Goal: Information Seeking & Learning: Learn about a topic

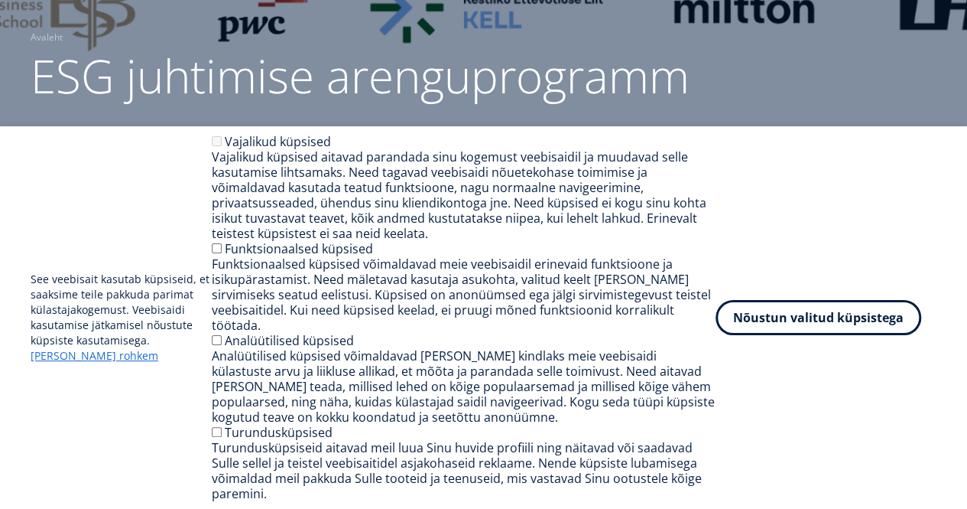
scroll to position [114, 0]
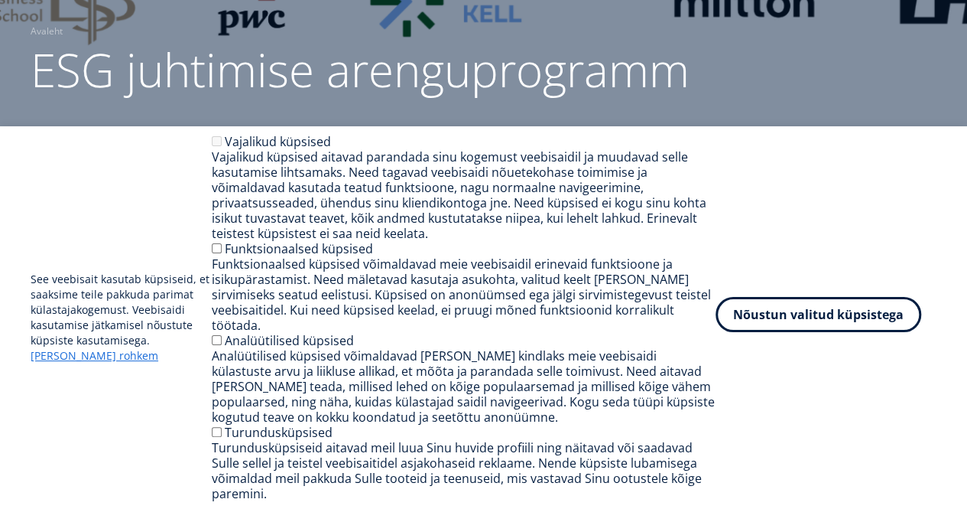
click at [786, 330] on button "Nõustun valitud küpsistega" at bounding box center [819, 314] width 206 height 35
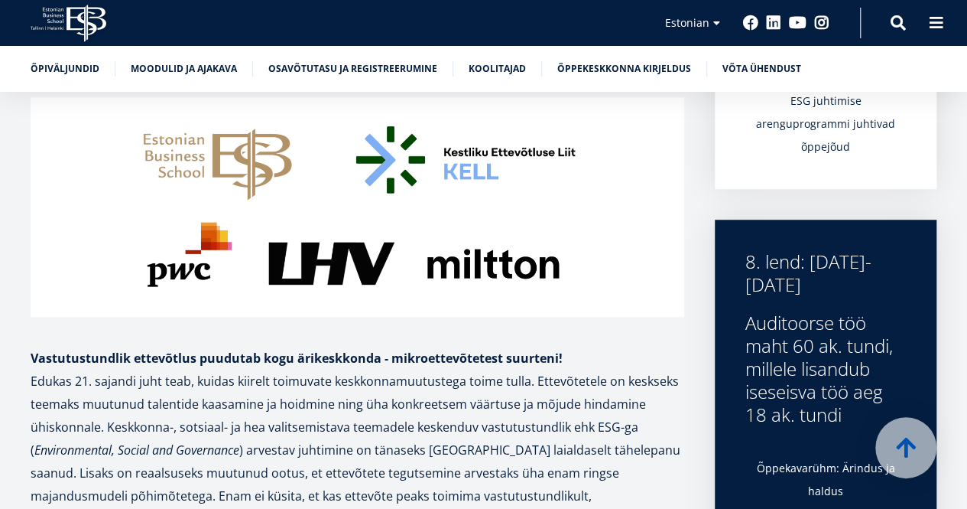
scroll to position [452, 0]
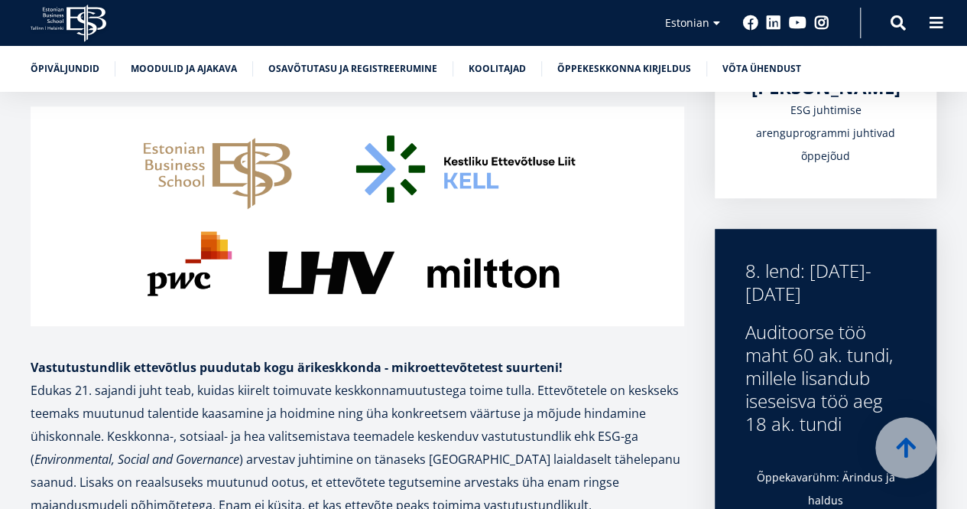
click at [418, 264] on img at bounding box center [358, 215] width 654 height 219
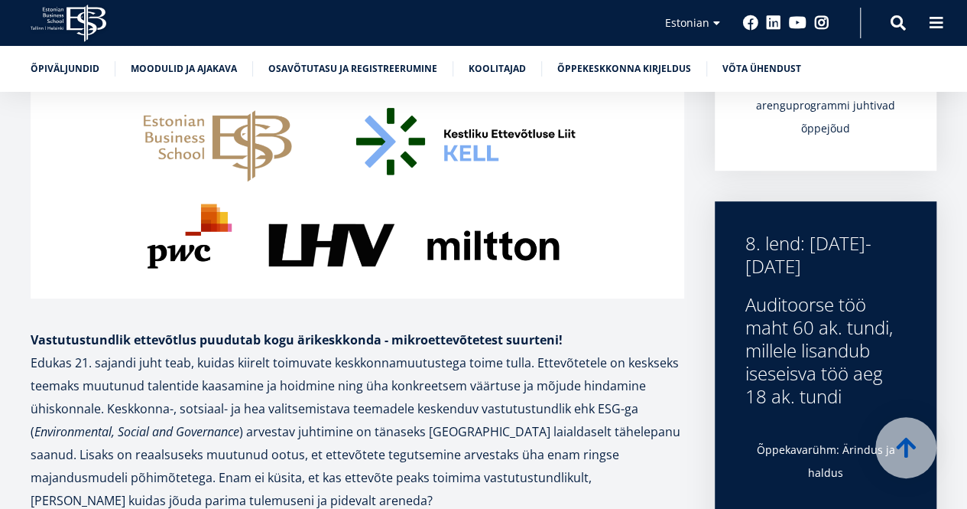
scroll to position [480, 0]
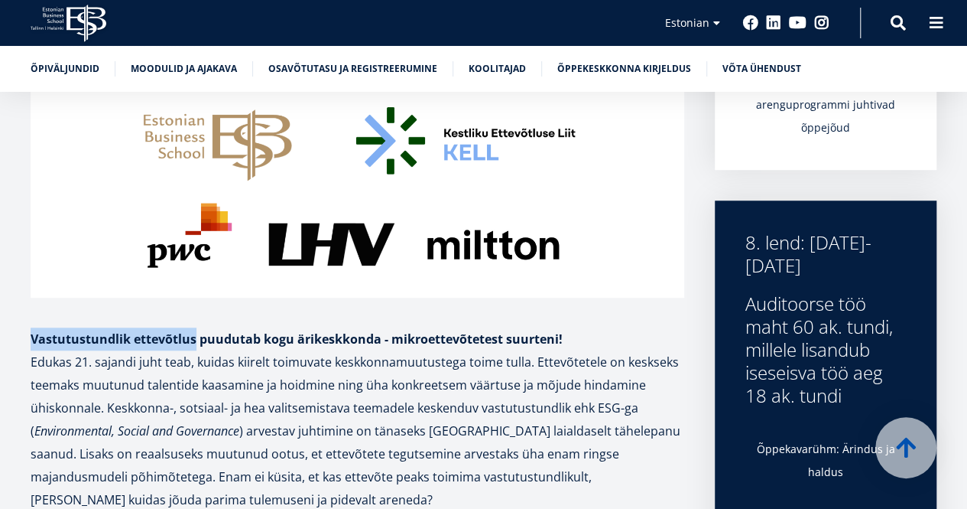
drag, startPoint x: 31, startPoint y: 339, endPoint x: 196, endPoint y: 342, distance: 165.2
click at [196, 342] on strong "Vastutustundlik ettevõtlus puudutab kogu ärikeskkonda - mikroettevõtetest suurt…" at bounding box center [297, 338] width 532 height 17
copy strong "Vastutustundlik ettevõtlus"
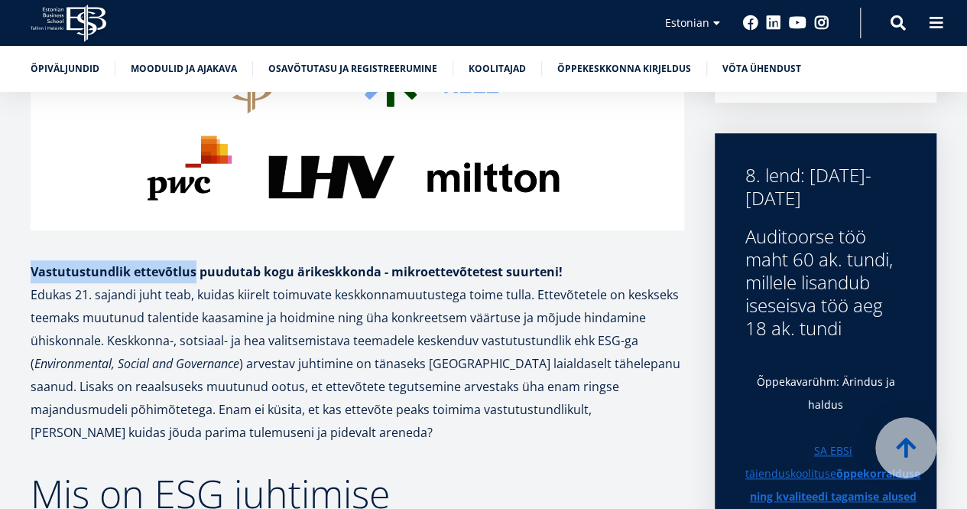
scroll to position [548, 0]
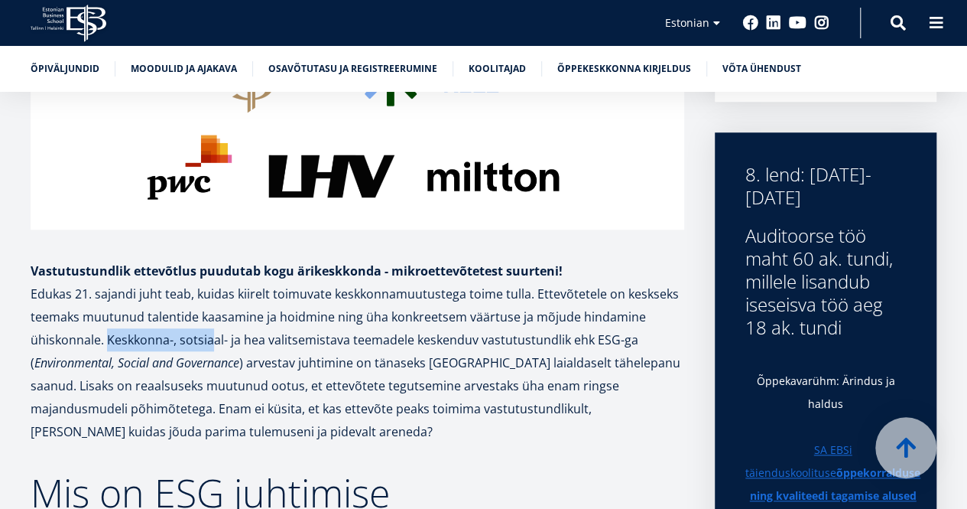
drag, startPoint x: 106, startPoint y: 340, endPoint x: 214, endPoint y: 340, distance: 107.8
click at [214, 340] on p "Edukas 21. sajandi juht teab, kuidas kiirelt toimuvate keskkonnamuutustega toim…" at bounding box center [358, 362] width 654 height 161
click at [473, 408] on p "Edukas 21. sajandi juht teab, kuidas kiirelt toimuvate keskkonnamuutustega toim…" at bounding box center [358, 362] width 654 height 161
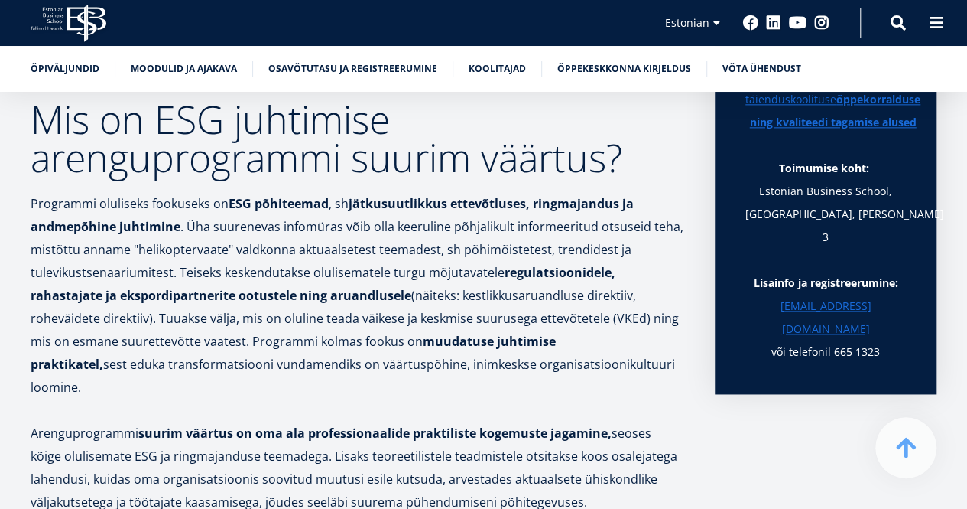
scroll to position [922, 0]
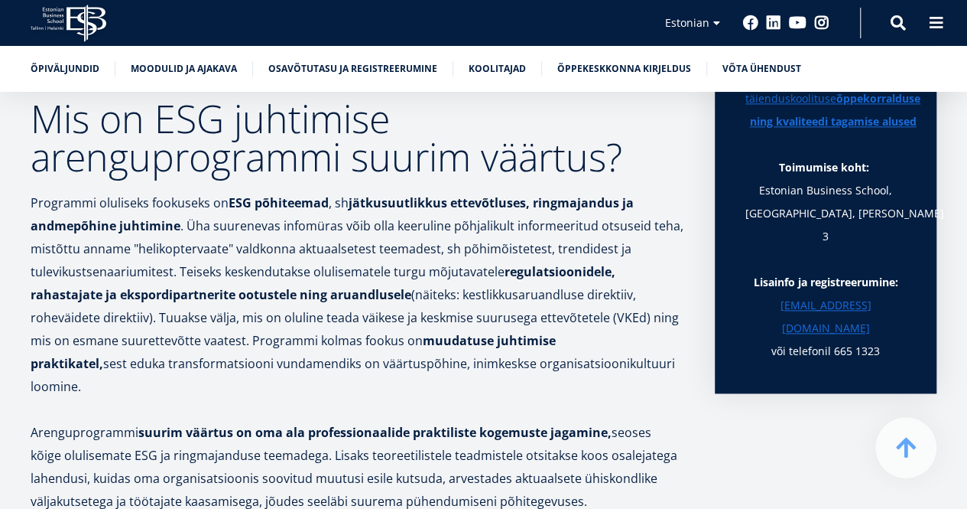
click at [405, 250] on p "Programmi oluliseks fookuseks on ESG põhiteemad , sh jätkusuutlikkus ettevõtlus…" at bounding box center [358, 294] width 654 height 206
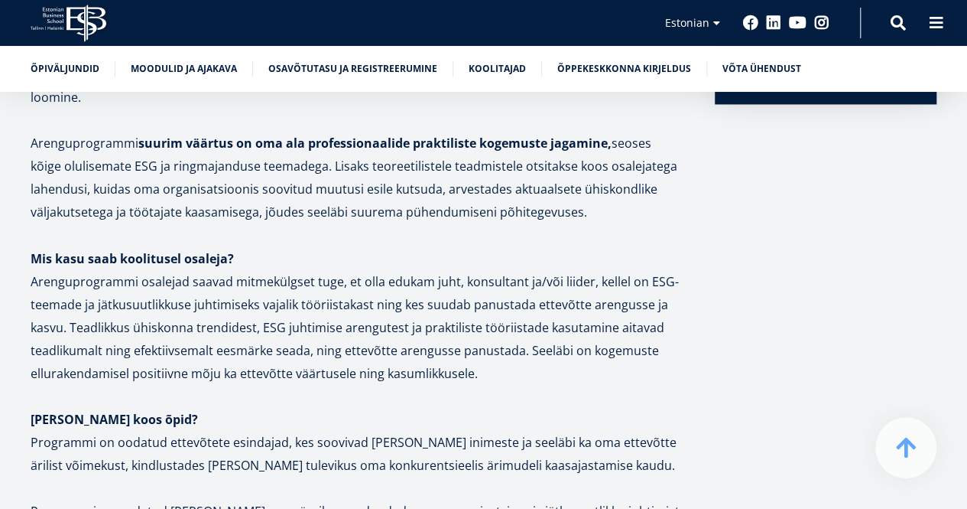
scroll to position [1212, 0]
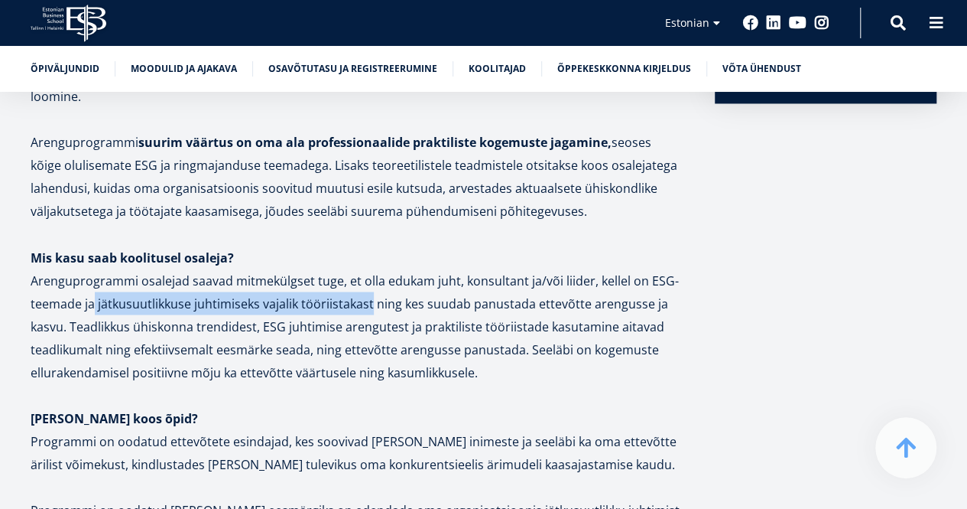
drag, startPoint x: 95, startPoint y: 281, endPoint x: 369, endPoint y: 286, distance: 274.6
click at [369, 286] on p "Arenguprogrammi osalejad saavad mitmekülgset tuge, et olla edukam juht, konsult…" at bounding box center [358, 325] width 654 height 115
copy p "jätkusuutlikkuse juhtimiseks vajalik tööriistakast"
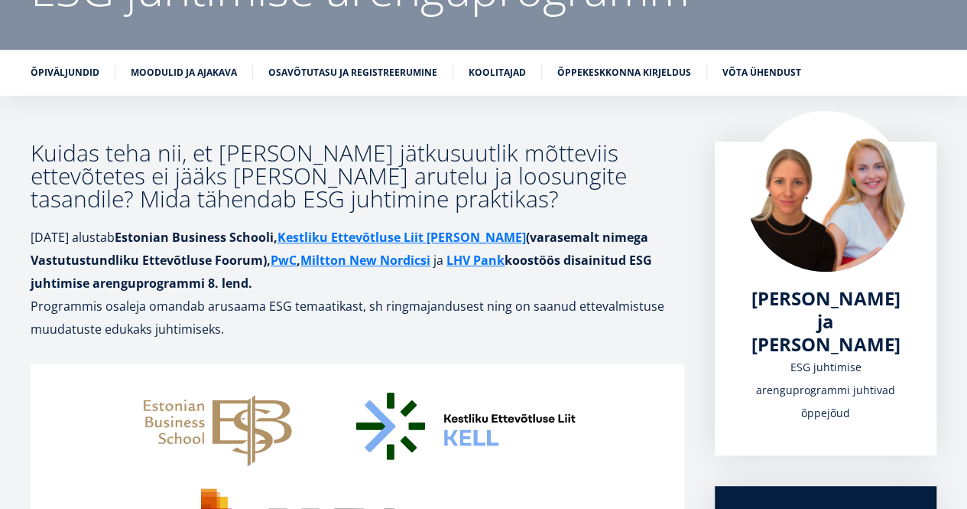
scroll to position [198, 0]
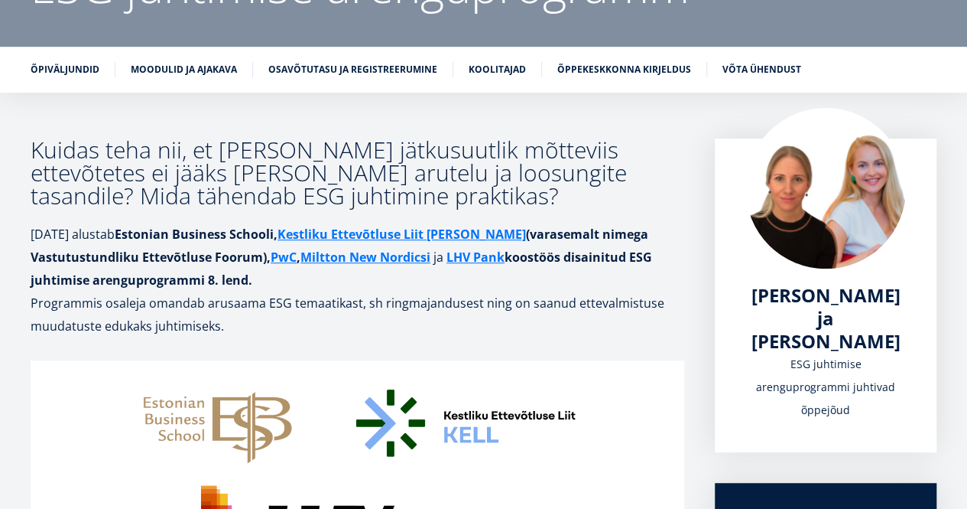
click at [315, 333] on p "Programmis osaleja omandab arusaama ESG temaatikast, sh ringmajandusest ning on…" at bounding box center [358, 314] width 654 height 46
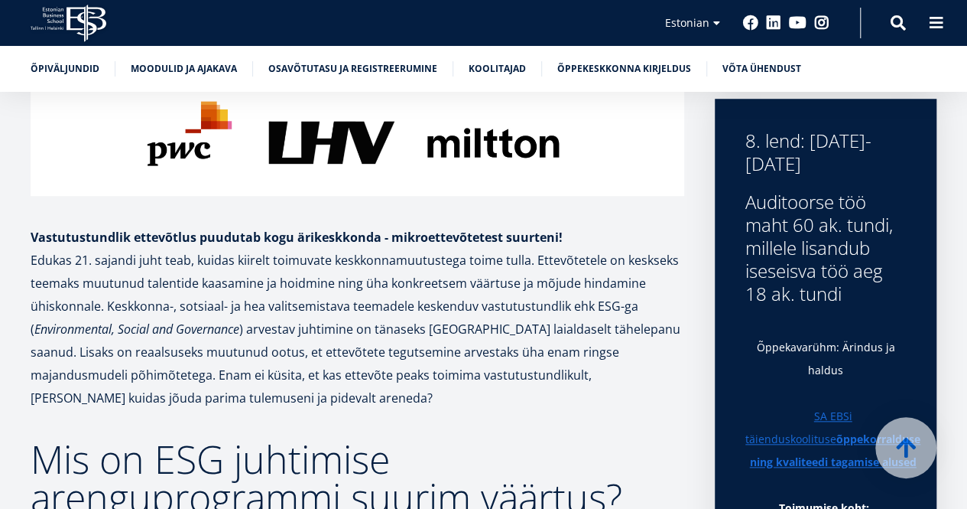
scroll to position [657, 0]
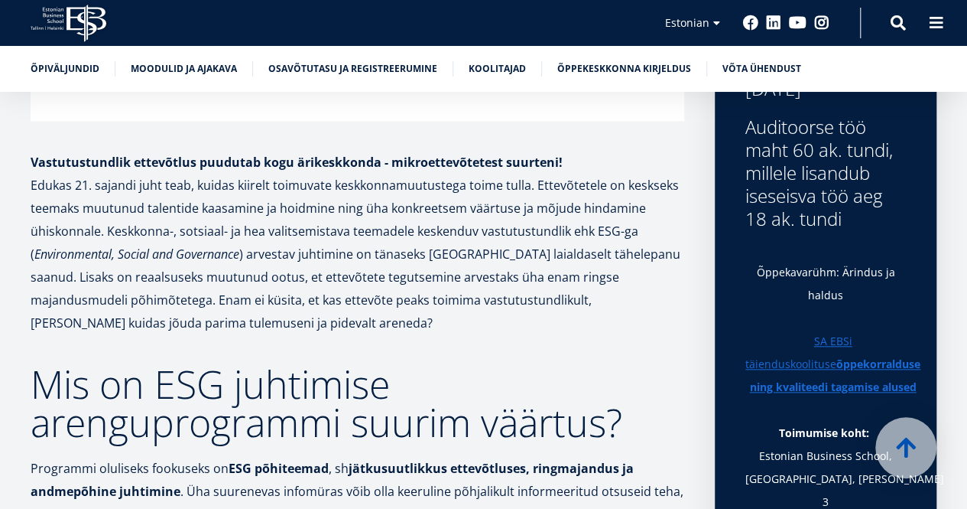
click at [595, 226] on p "Edukas 21. sajandi juht teab, kuidas kiirelt toimuvate keskkonnamuutustega toim…" at bounding box center [358, 254] width 654 height 161
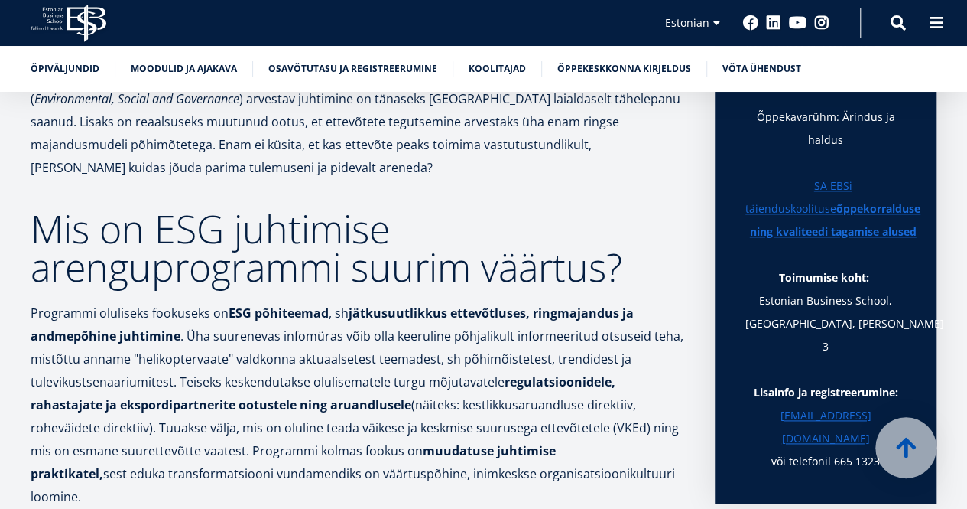
scroll to position [813, 0]
click at [512, 425] on p "Programmi oluliseks fookuseks on ESG põhiteemad , sh jätkusuutlikkus ettevõtlus…" at bounding box center [358, 404] width 654 height 206
click at [217, 398] on strong "regulatsioonidele, rahastajate ja ekspordipartnerite ootustele ning aruandlusele" at bounding box center [323, 392] width 585 height 40
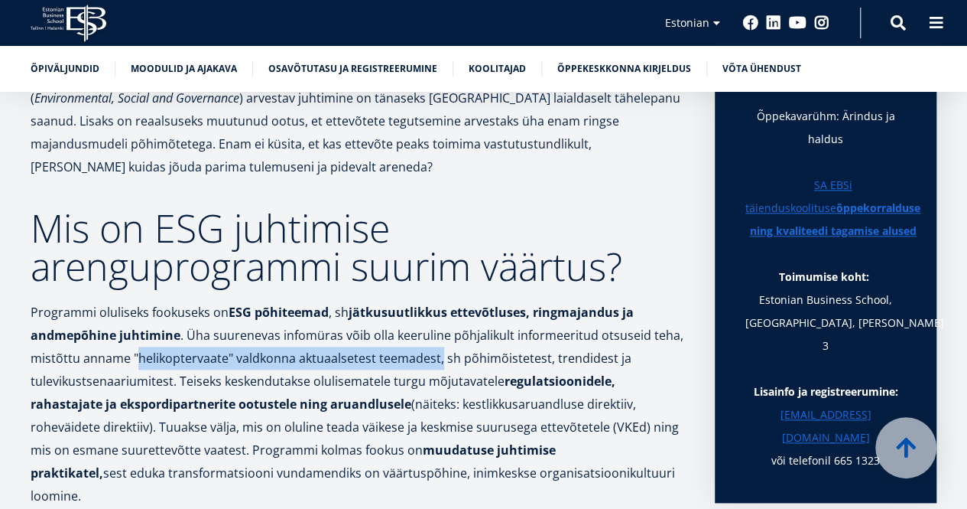
drag, startPoint x: 135, startPoint y: 354, endPoint x: 441, endPoint y: 362, distance: 306.0
click at [441, 362] on p "Programmi oluliseks fookuseks on ESG põhiteemad , sh jätkusuutlikkus ettevõtlus…" at bounding box center [358, 404] width 654 height 206
copy p "helikoptervaate" valdkonna aktuaalsetest teemadest,"
click at [333, 358] on p "Programmi oluliseks fookuseks on ESG põhiteemad , sh jätkusuutlikkus ettevõtlus…" at bounding box center [358, 404] width 654 height 206
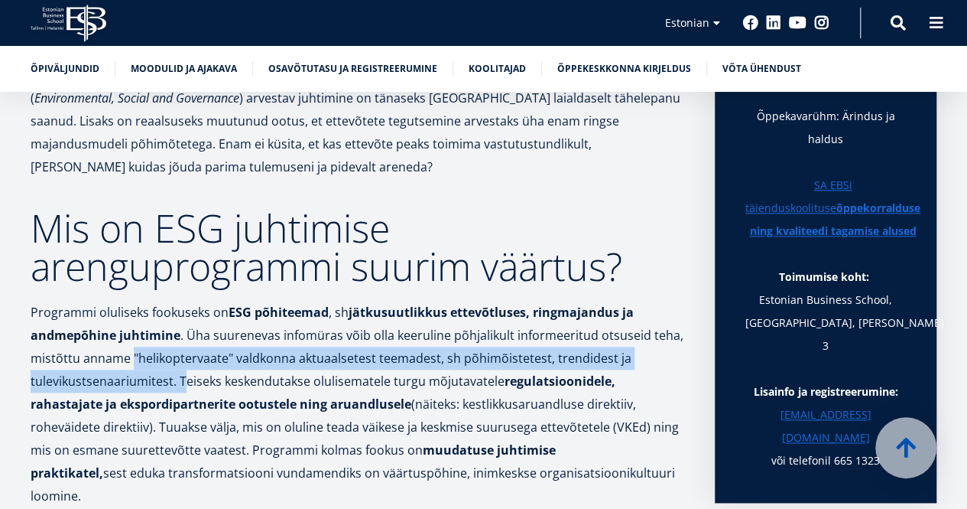
drag, startPoint x: 130, startPoint y: 356, endPoint x: 180, endPoint y: 378, distance: 55.1
click at [180, 378] on p "Programmi oluliseks fookuseks on ESG põhiteemad , sh jätkusuutlikkus ettevõtlus…" at bounding box center [358, 404] width 654 height 206
copy p ""helikoptervaate" valdkonna aktuaalsetest teemadest, sh põhimõistetest, trendid…"
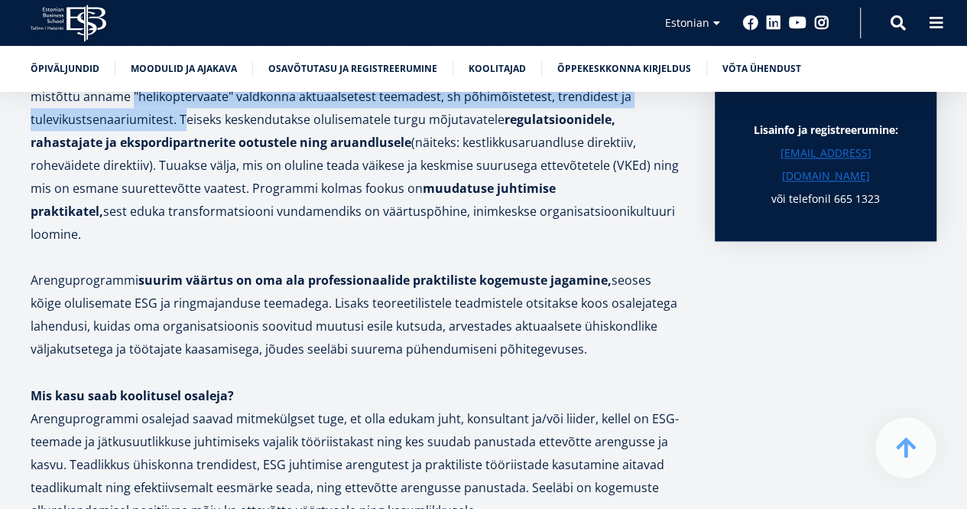
scroll to position [1195, 0]
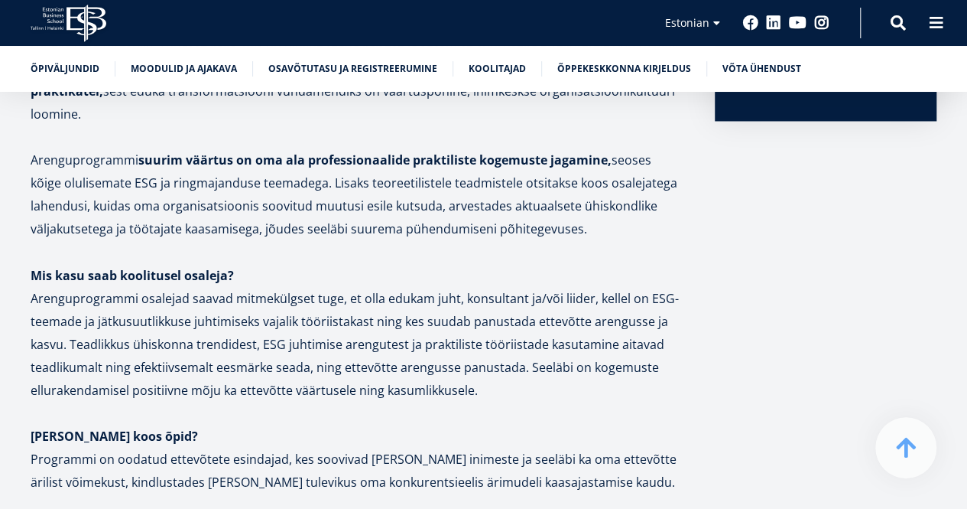
click at [322, 171] on p "Arenguprogrammi suurim väärtus on oma ala professionaalide praktiliste kogemust…" at bounding box center [358, 194] width 654 height 92
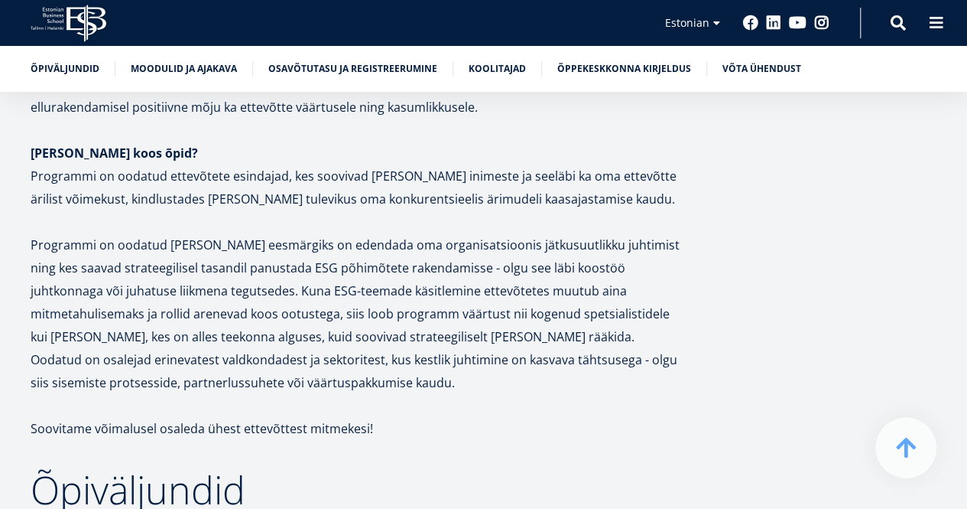
scroll to position [1478, 0]
click at [250, 174] on p "Programmi on oodatud ettevõtete esindajad, kes soovivad [PERSON_NAME] inimeste …" at bounding box center [358, 187] width 654 height 46
click at [117, 174] on p "Programmi on oodatud ettevõtete esindajad, kes soovivad [PERSON_NAME] inimeste …" at bounding box center [358, 187] width 654 height 46
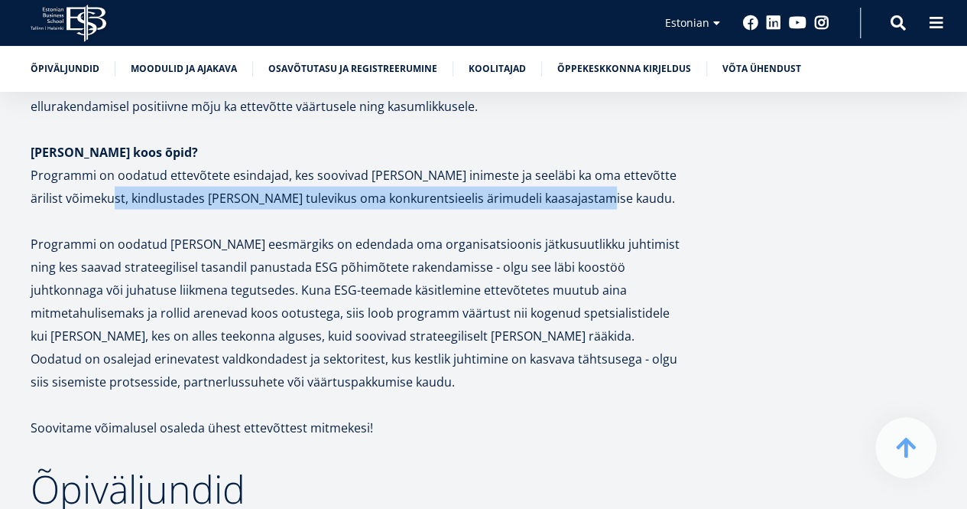
drag, startPoint x: 96, startPoint y: 174, endPoint x: 584, endPoint y: 174, distance: 487.2
click at [584, 174] on p "Programmi on oodatud ettevõtete esindajad, kes soovivad [PERSON_NAME] inimeste …" at bounding box center [358, 187] width 654 height 46
copy p "kindlustades [PERSON_NAME] tulevikus oma konkurentsieelis ärimudeli kaasajastam…"
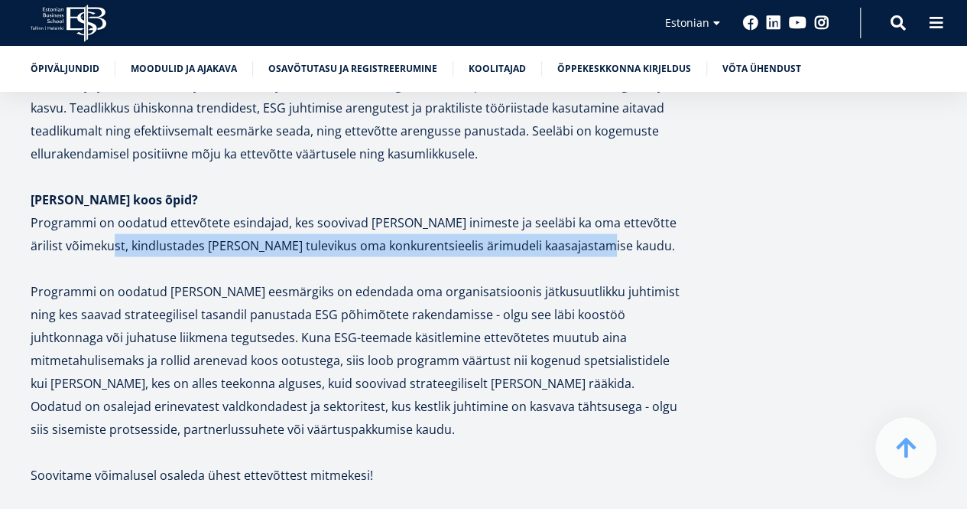
scroll to position [1427, 0]
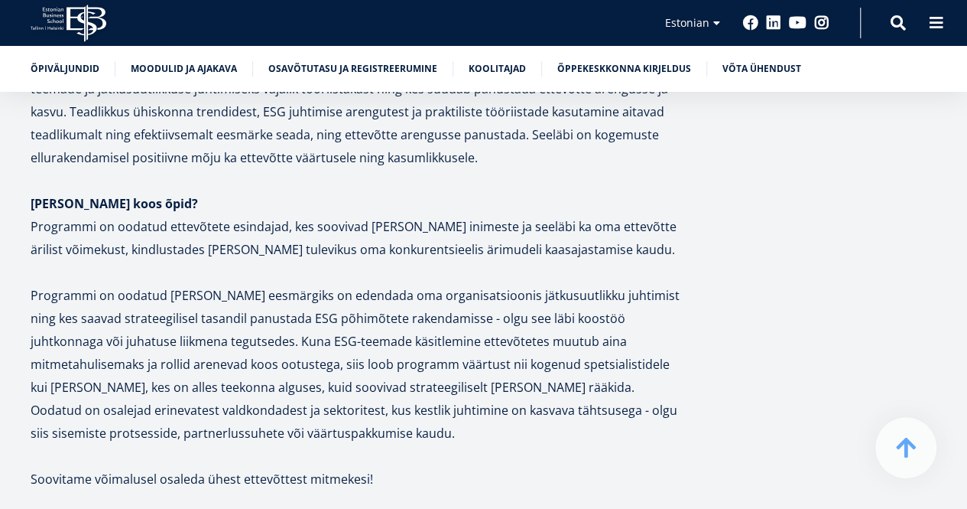
click at [196, 214] on p "Programmi on oodatud ettevõtete esindajad, kes soovivad [PERSON_NAME] inimeste …" at bounding box center [358, 237] width 654 height 46
click at [158, 214] on p "Programmi on oodatud ettevõtete esindajad, kes soovivad [PERSON_NAME] inimeste …" at bounding box center [358, 237] width 654 height 46
click at [478, 235] on p "Programmi on oodatud ettevõtete esindajad, kes soovivad [PERSON_NAME] inimeste …" at bounding box center [358, 237] width 654 height 46
click at [327, 260] on p at bounding box center [358, 271] width 654 height 23
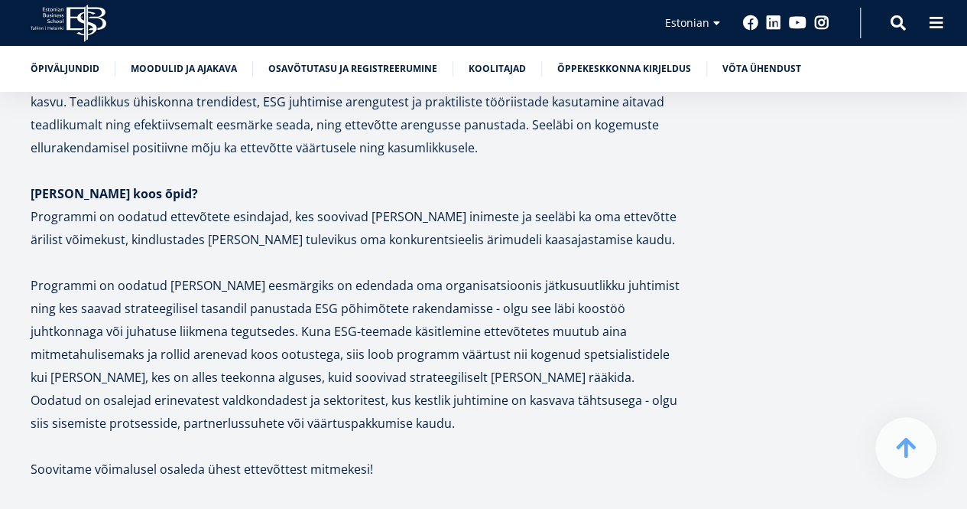
scroll to position [1435, 0]
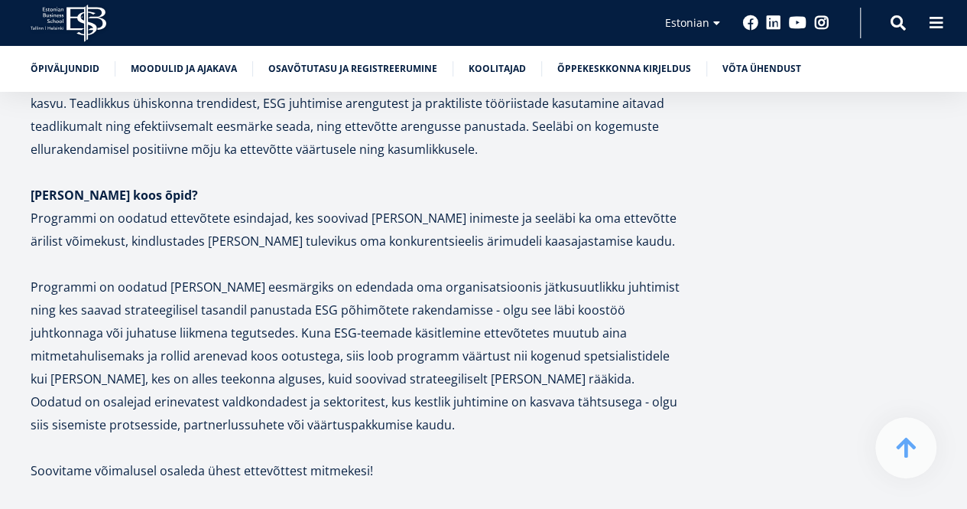
click at [567, 206] on p "Programmi on oodatud ettevõtete esindajad, kes soovivad [PERSON_NAME] inimeste …" at bounding box center [358, 229] width 654 height 46
click at [532, 206] on p "Programmi on oodatud ettevõtete esindajad, kes soovivad [PERSON_NAME] inimeste …" at bounding box center [358, 229] width 654 height 46
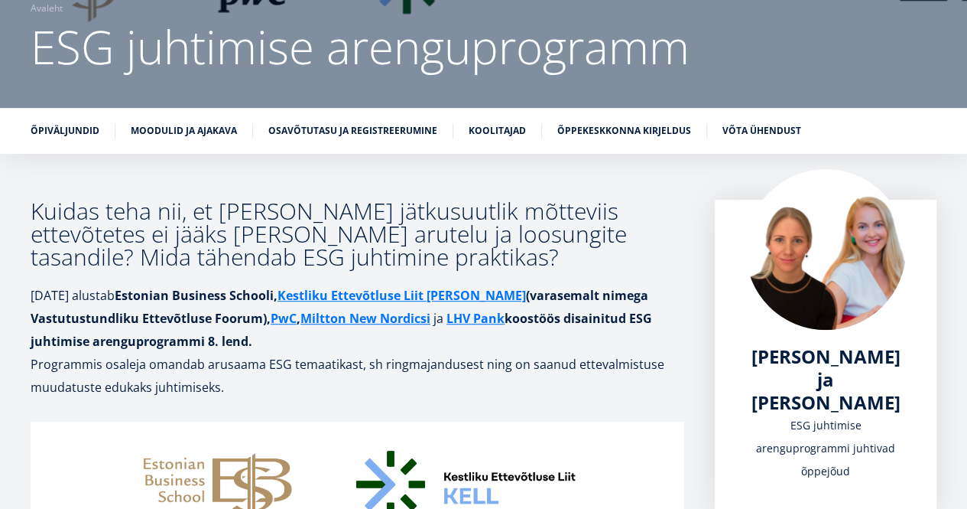
scroll to position [145, 0]
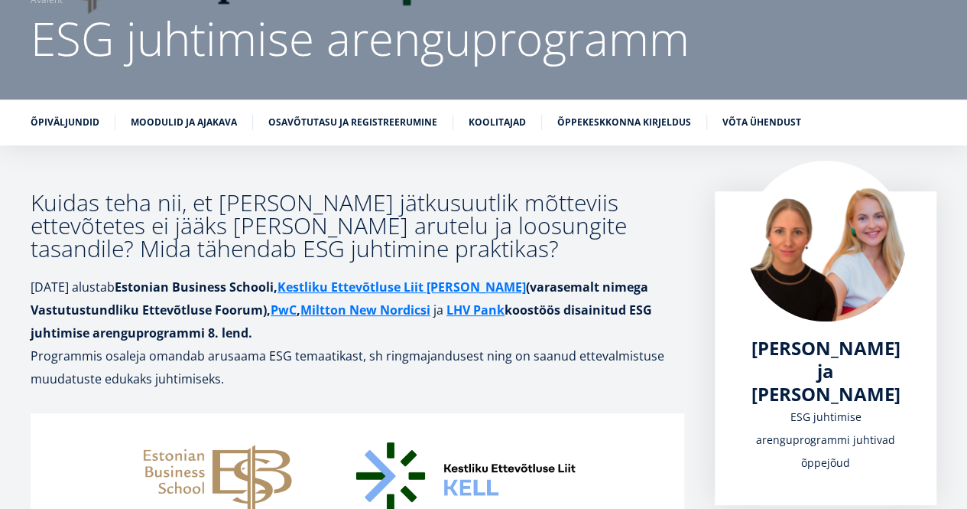
click at [153, 357] on p "Programmis osaleja omandab arusaama ESG temaatikast, sh ringmajandusest ning on…" at bounding box center [358, 367] width 654 height 46
drag, startPoint x: 150, startPoint y: 357, endPoint x: 260, endPoint y: 359, distance: 110.1
click at [260, 359] on p "Programmis osaleja omandab arusaama ESG temaatikast, sh ringmajandusest ning on…" at bounding box center [358, 367] width 654 height 46
copy p "omandab arusaama"
